Goal: Information Seeking & Learning: Learn about a topic

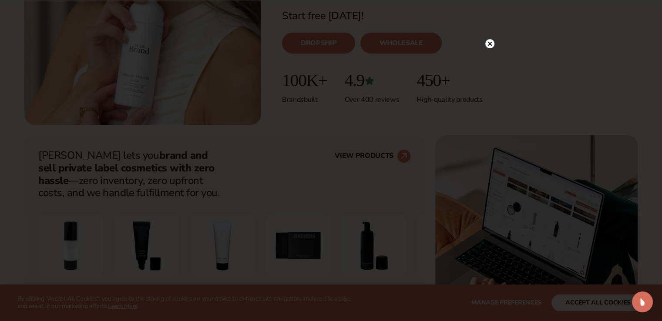
scroll to position [259, 0]
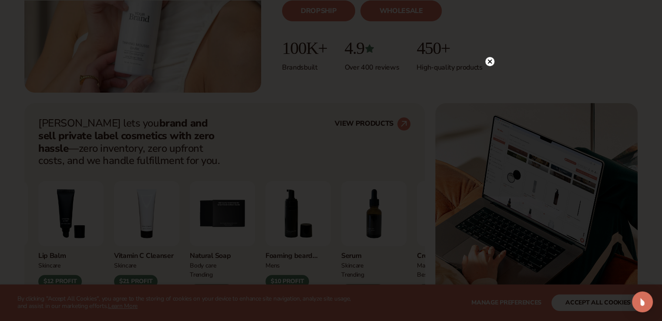
click at [490, 61] on icon at bounding box center [490, 61] width 4 height 4
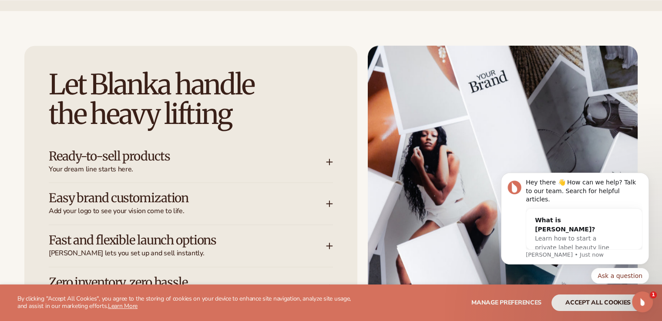
scroll to position [1269, 0]
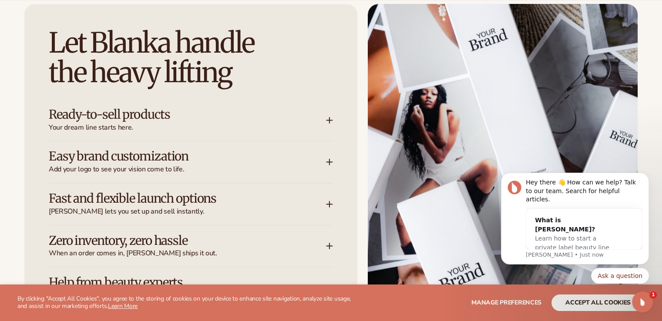
click at [327, 161] on icon at bounding box center [329, 162] width 7 height 7
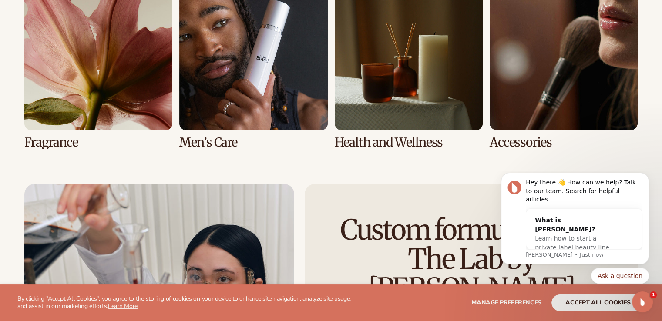
scroll to position [2106, 0]
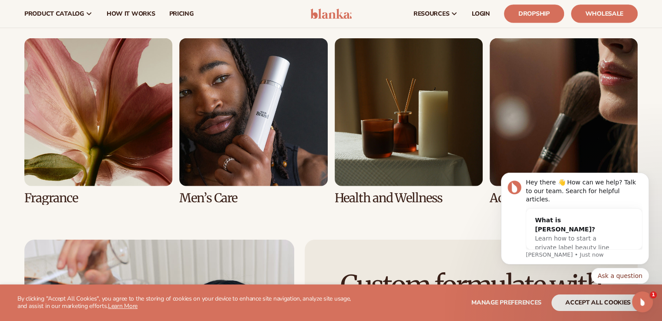
drag, startPoint x: 665, startPoint y: 122, endPoint x: 166, endPoint y: 8, distance: 511.9
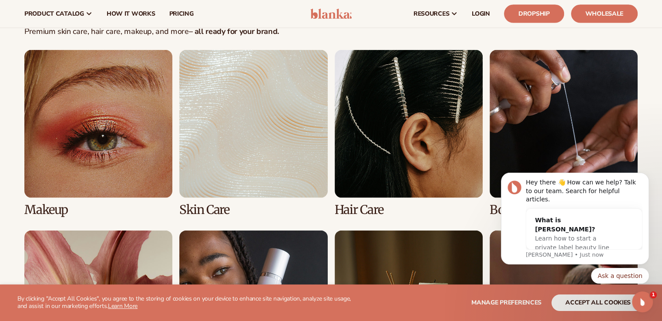
scroll to position [1840, 0]
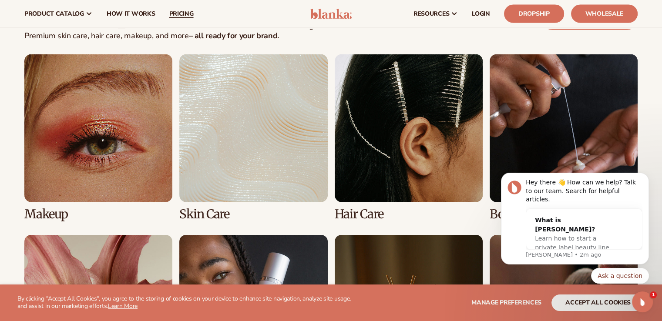
click at [188, 15] on span "pricing" at bounding box center [181, 13] width 24 height 7
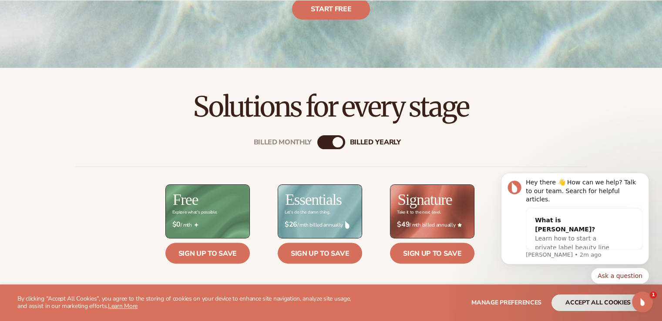
scroll to position [305, 0]
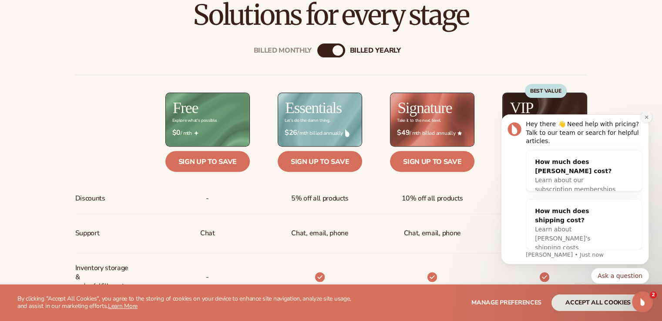
click at [645, 120] on icon "Dismiss notification" at bounding box center [647, 117] width 5 height 5
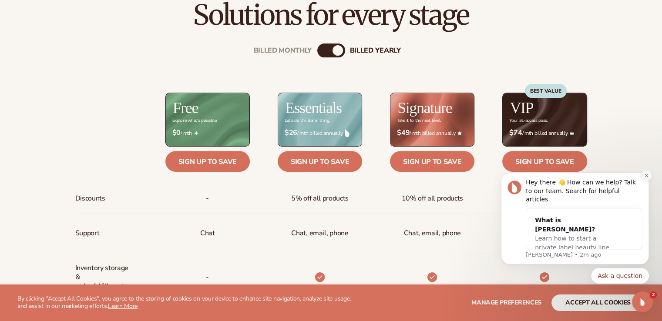
click at [645, 178] on icon "Dismiss notification" at bounding box center [647, 175] width 5 height 5
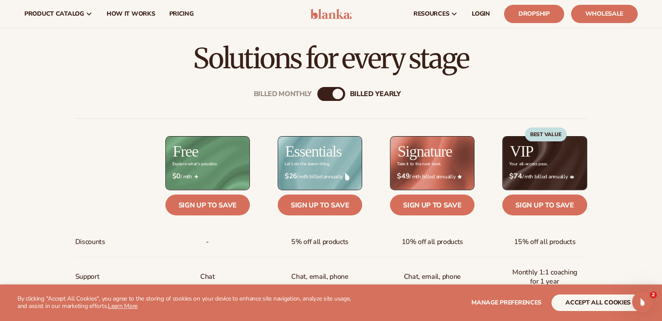
scroll to position [0, 0]
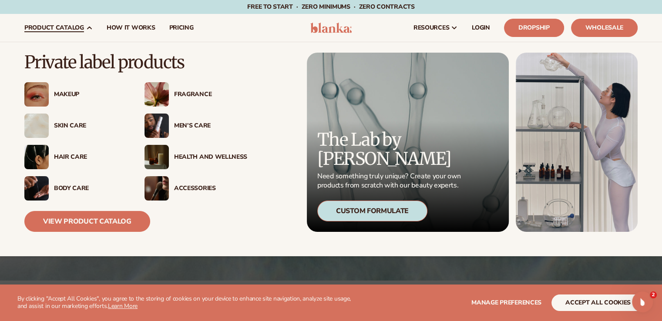
click at [193, 155] on div "Health And Wellness" at bounding box center [210, 157] width 73 height 7
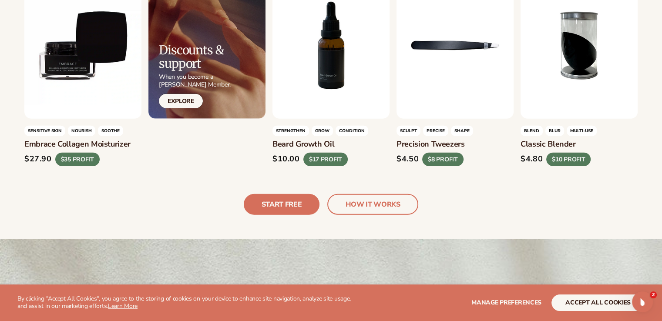
scroll to position [2091, 0]
